Goal: Information Seeking & Learning: Find contact information

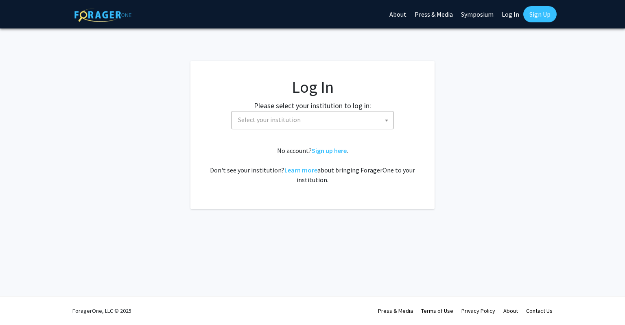
select select
click at [264, 121] on span "Select your institution" at bounding box center [269, 120] width 63 height 8
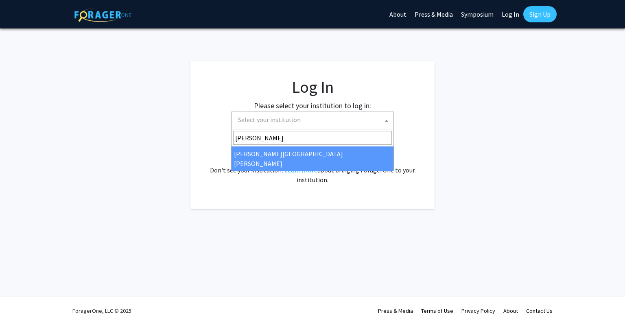
type input "hopkins"
select select "1"
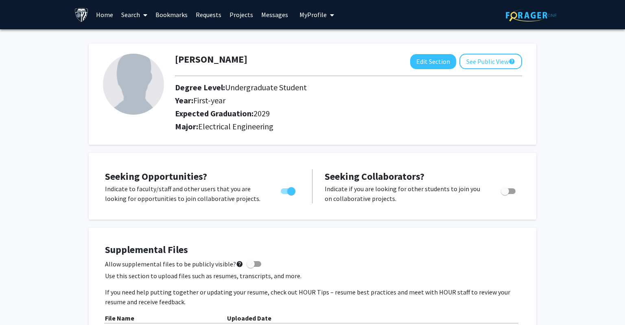
click at [107, 12] on link "Home" at bounding box center [104, 14] width 25 height 28
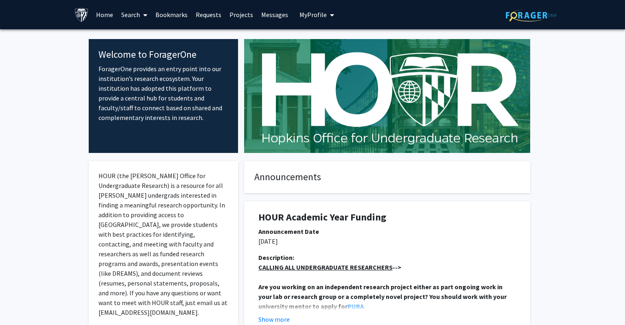
click at [131, 17] on link "Search" at bounding box center [134, 14] width 34 height 28
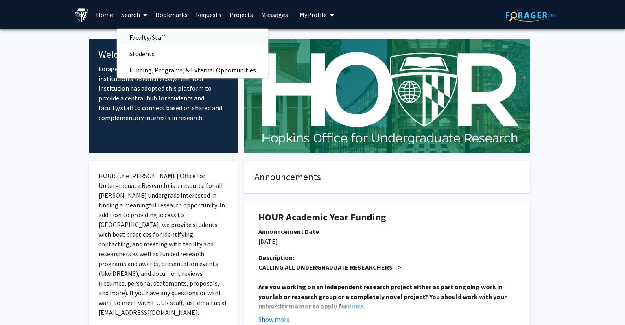
click at [193, 38] on link "Faculty/Staff" at bounding box center [192, 37] width 151 height 12
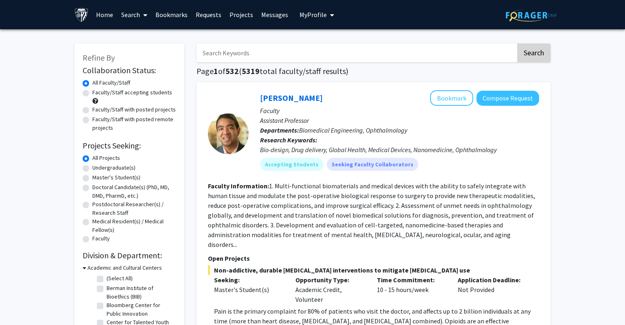
drag, startPoint x: 540, startPoint y: 167, endPoint x: 546, endPoint y: 51, distance: 115.7
click at [322, 58] on input "Search Keywords" at bounding box center [356, 53] width 319 height 19
type input "electrical"
click at [517, 44] on button "Search" at bounding box center [533, 53] width 33 height 19
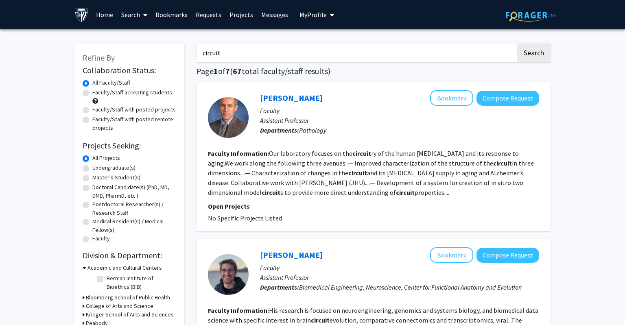
drag, startPoint x: 253, startPoint y: 57, endPoint x: 178, endPoint y: 57, distance: 74.9
click at [197, 57] on input "circuit" at bounding box center [356, 53] width 319 height 19
type input "electrical engineer"
click at [517, 44] on button "Search" at bounding box center [533, 53] width 33 height 19
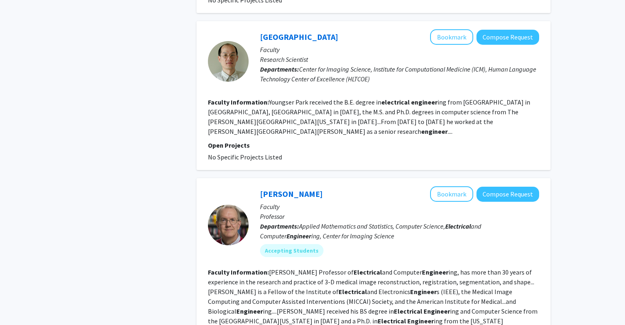
scroll to position [988, 0]
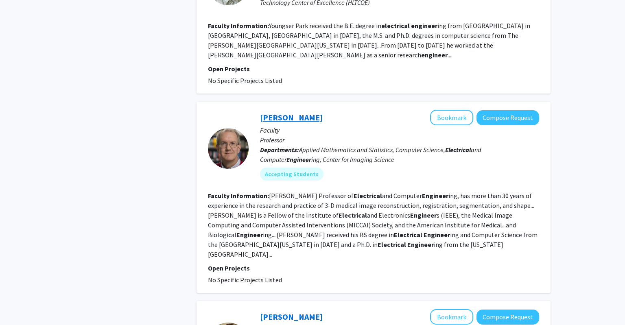
click at [294, 112] on link "Jerry Prince" at bounding box center [291, 117] width 63 height 10
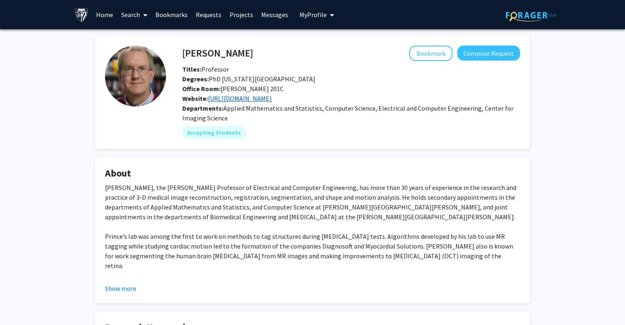
click at [272, 97] on link "http://iacl.ece.jhu.edu/index.php?title=Main_Page" at bounding box center [240, 98] width 64 height 8
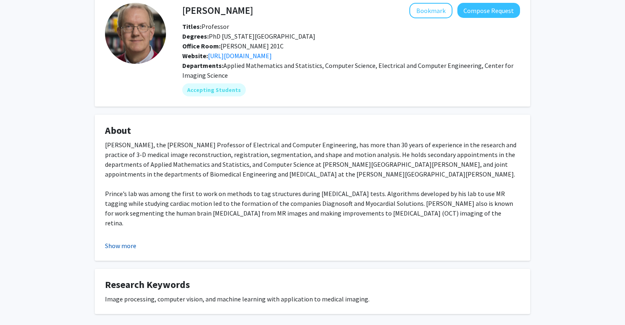
click at [127, 247] on button "Show more" at bounding box center [120, 246] width 31 height 10
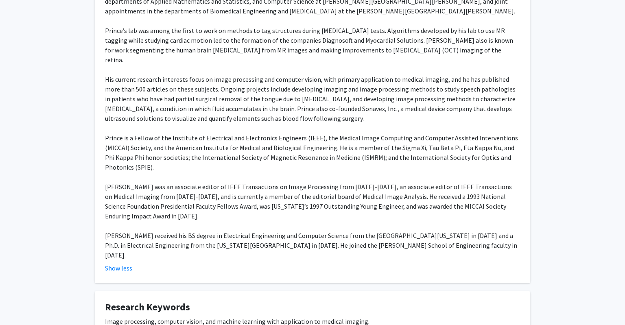
scroll to position [238, 0]
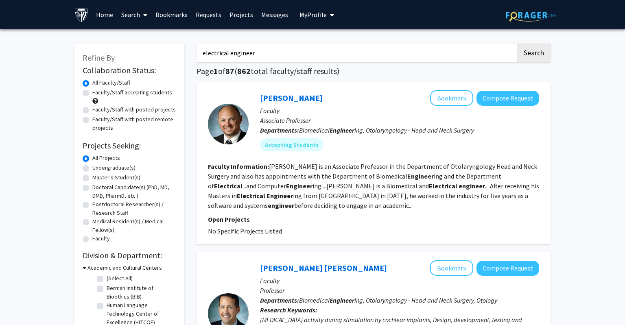
drag, startPoint x: 195, startPoint y: 108, endPoint x: 229, endPoint y: 34, distance: 81.4
drag, startPoint x: 254, startPoint y: 58, endPoint x: 162, endPoint y: 54, distance: 92.5
click at [197, 54] on input "electrical engineer" at bounding box center [356, 53] width 319 height 19
type input "robot"
click at [517, 44] on button "Search" at bounding box center [533, 53] width 33 height 19
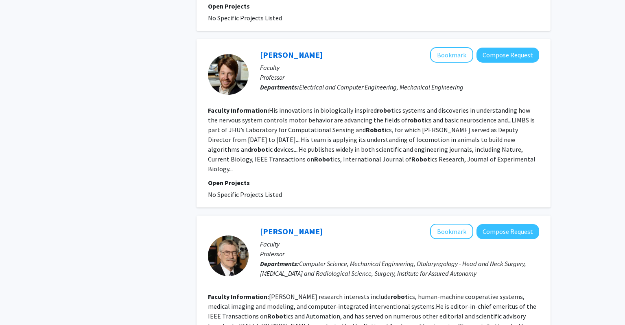
scroll to position [988, 0]
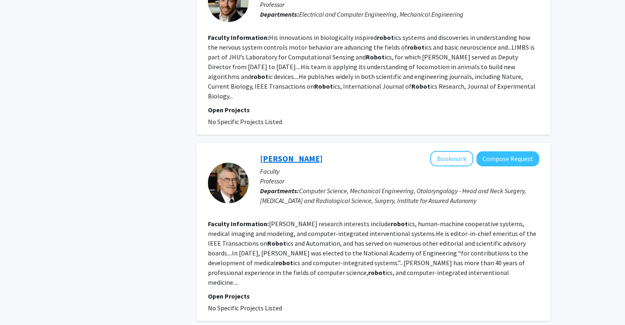
click at [305, 153] on link "Russell Taylor" at bounding box center [291, 158] width 63 height 10
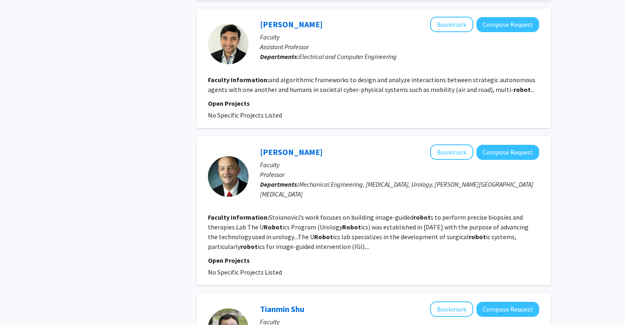
scroll to position [1547, 0]
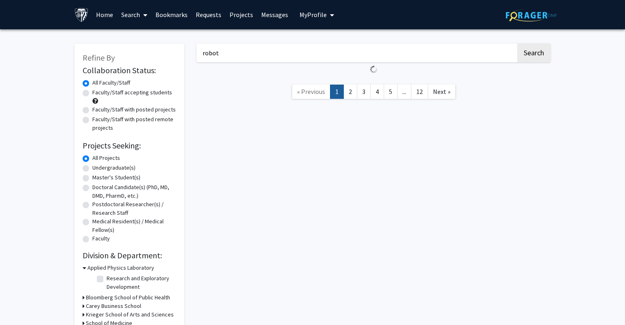
click at [91, 269] on h3 "Applied Physics Laboratory" at bounding box center [120, 268] width 67 height 9
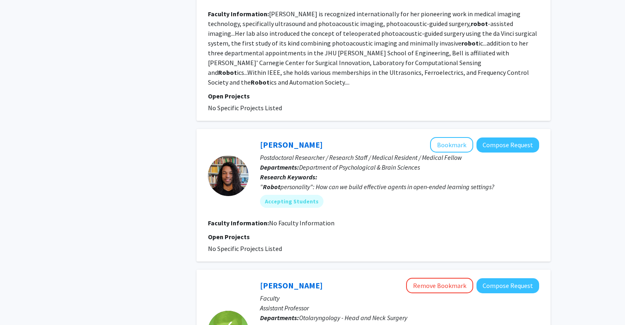
scroll to position [469, 0]
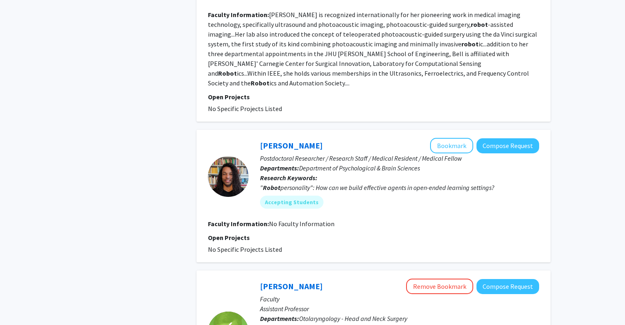
drag, startPoint x: 164, startPoint y: 222, endPoint x: 172, endPoint y: 218, distance: 9.6
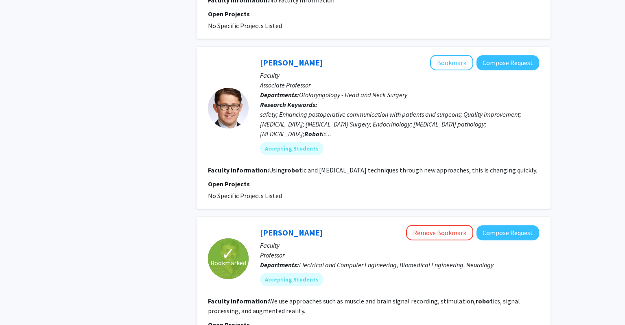
scroll to position [1371, 0]
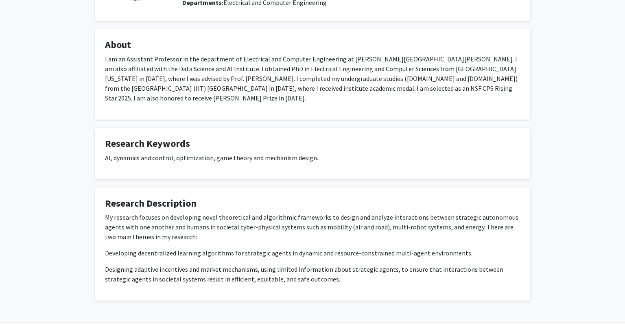
scroll to position [122, 0]
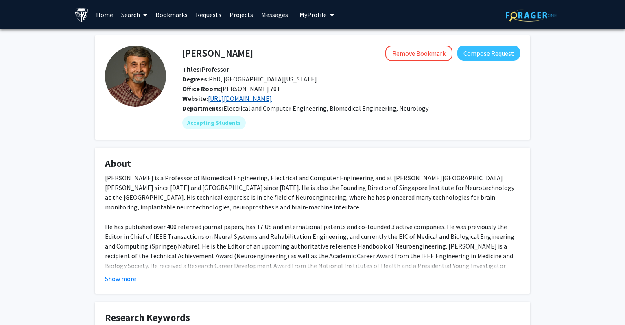
click at [272, 101] on link "[URL][DOMAIN_NAME]" at bounding box center [240, 98] width 64 height 8
